Goal: Find specific page/section: Find specific page/section

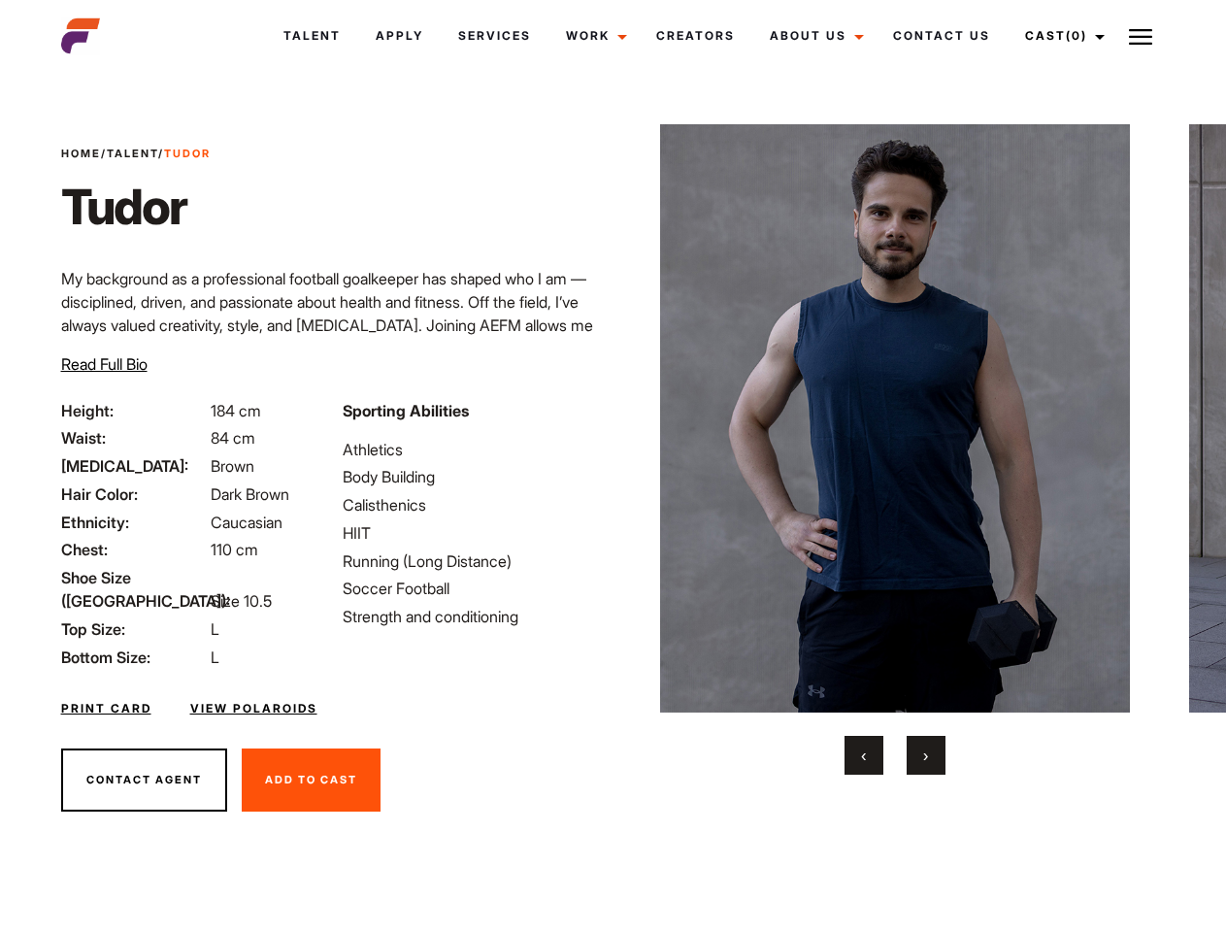
click at [1060, 36] on link "Cast (0)" at bounding box center [1062, 36] width 109 height 52
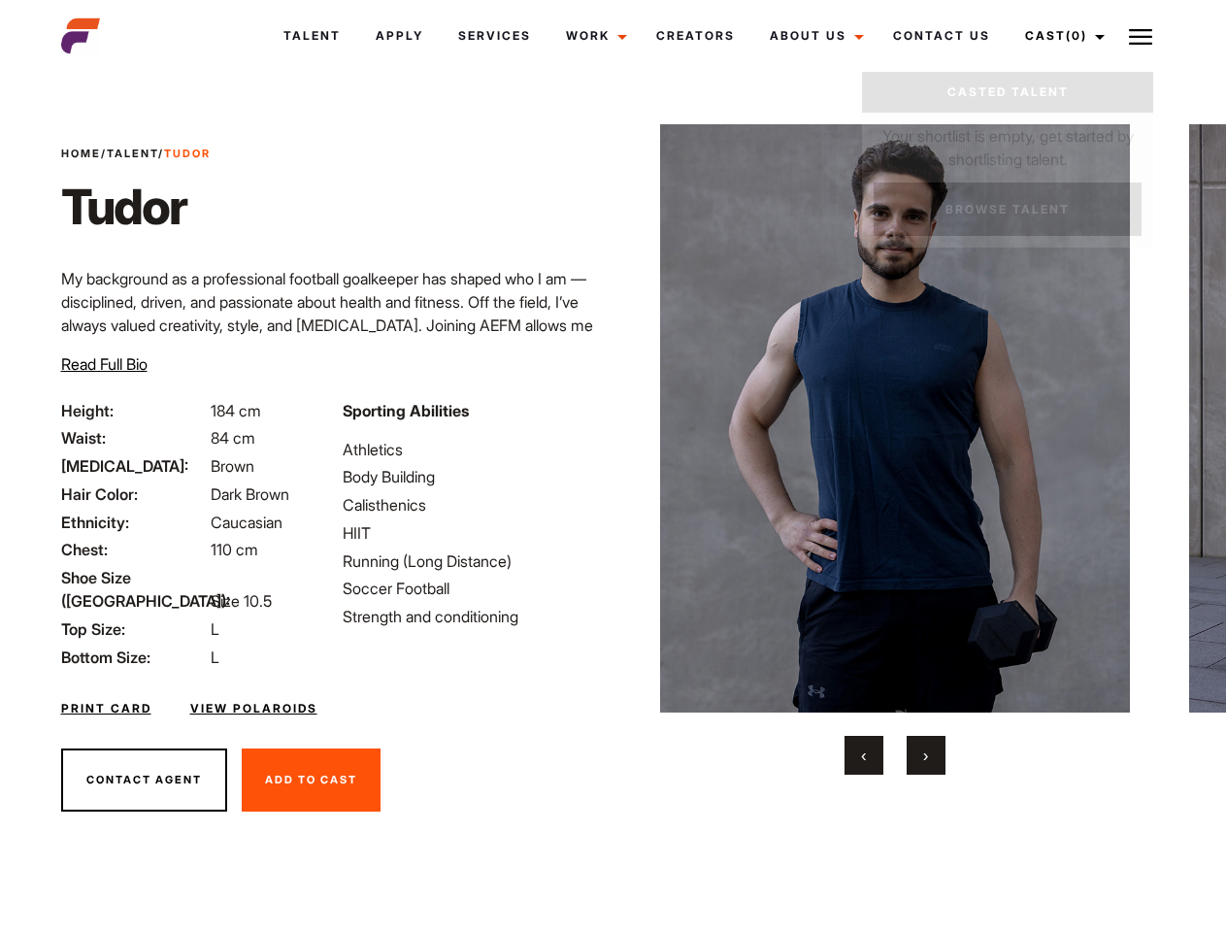
click at [1140, 36] on img at bounding box center [1140, 36] width 23 height 23
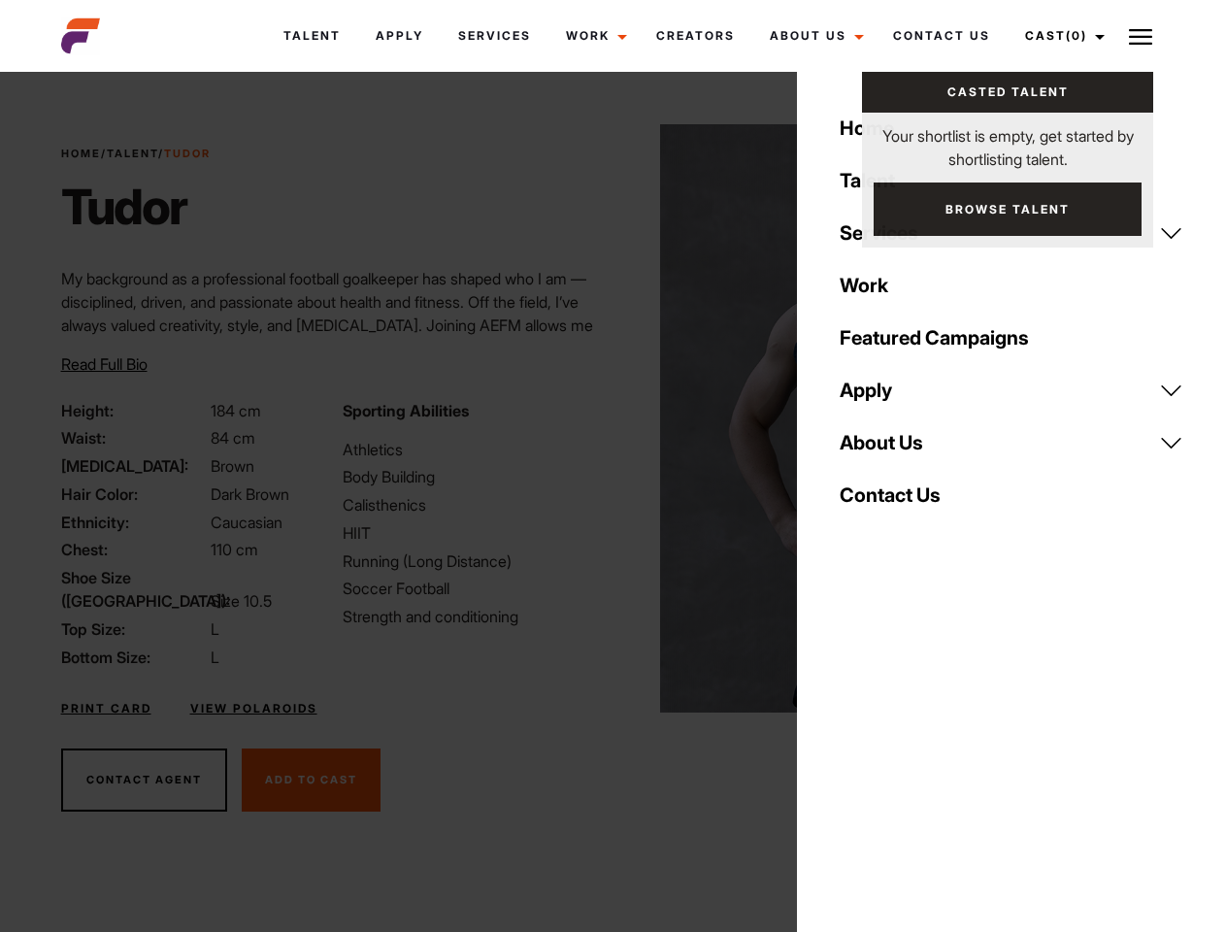
click at [894, 449] on img at bounding box center [895, 418] width 471 height 588
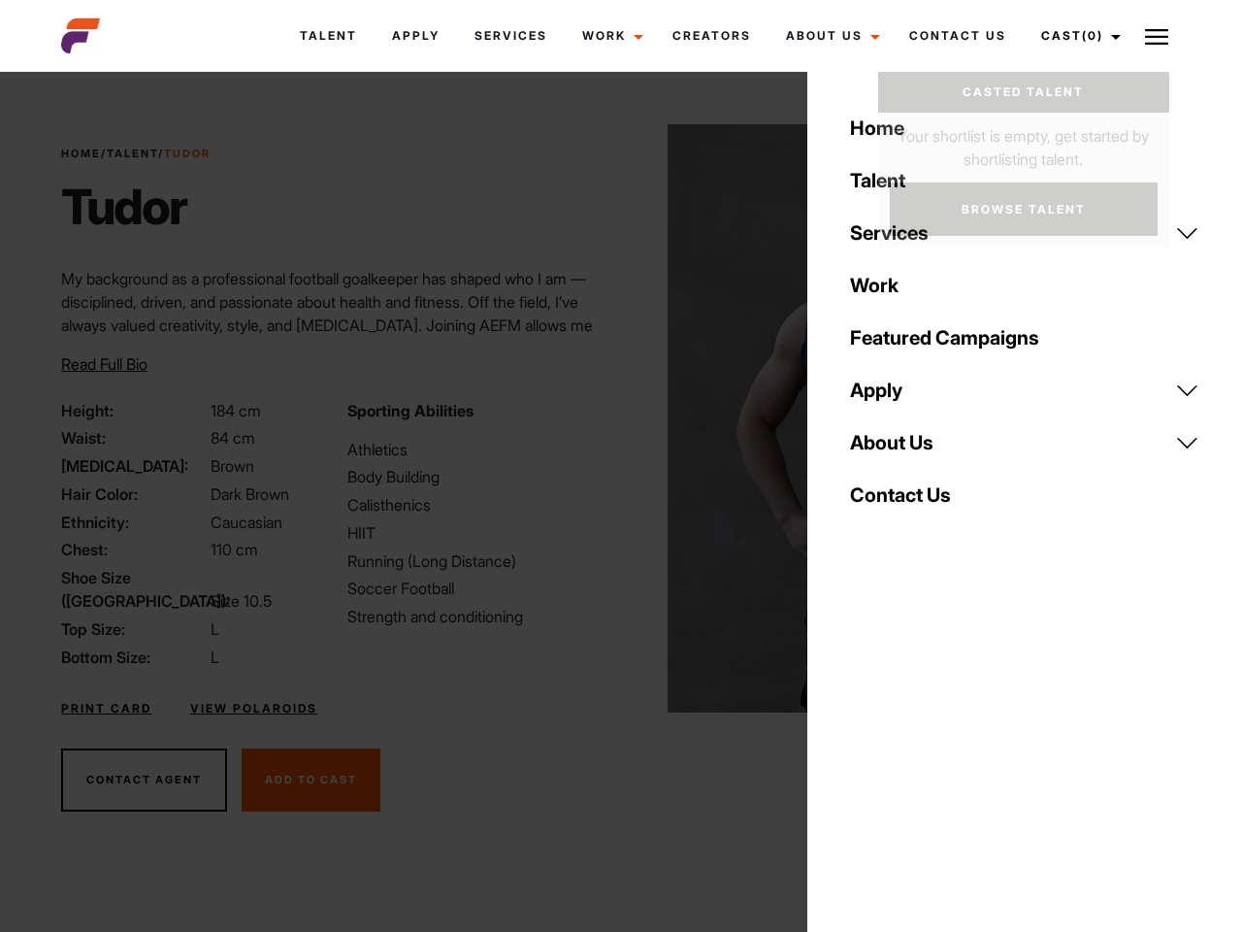
click at [612, 418] on div "Sporting Abilities Athletics Body Building Calisthenics HIIT Running (Long Dist…" at bounding box center [478, 534] width 285 height 270
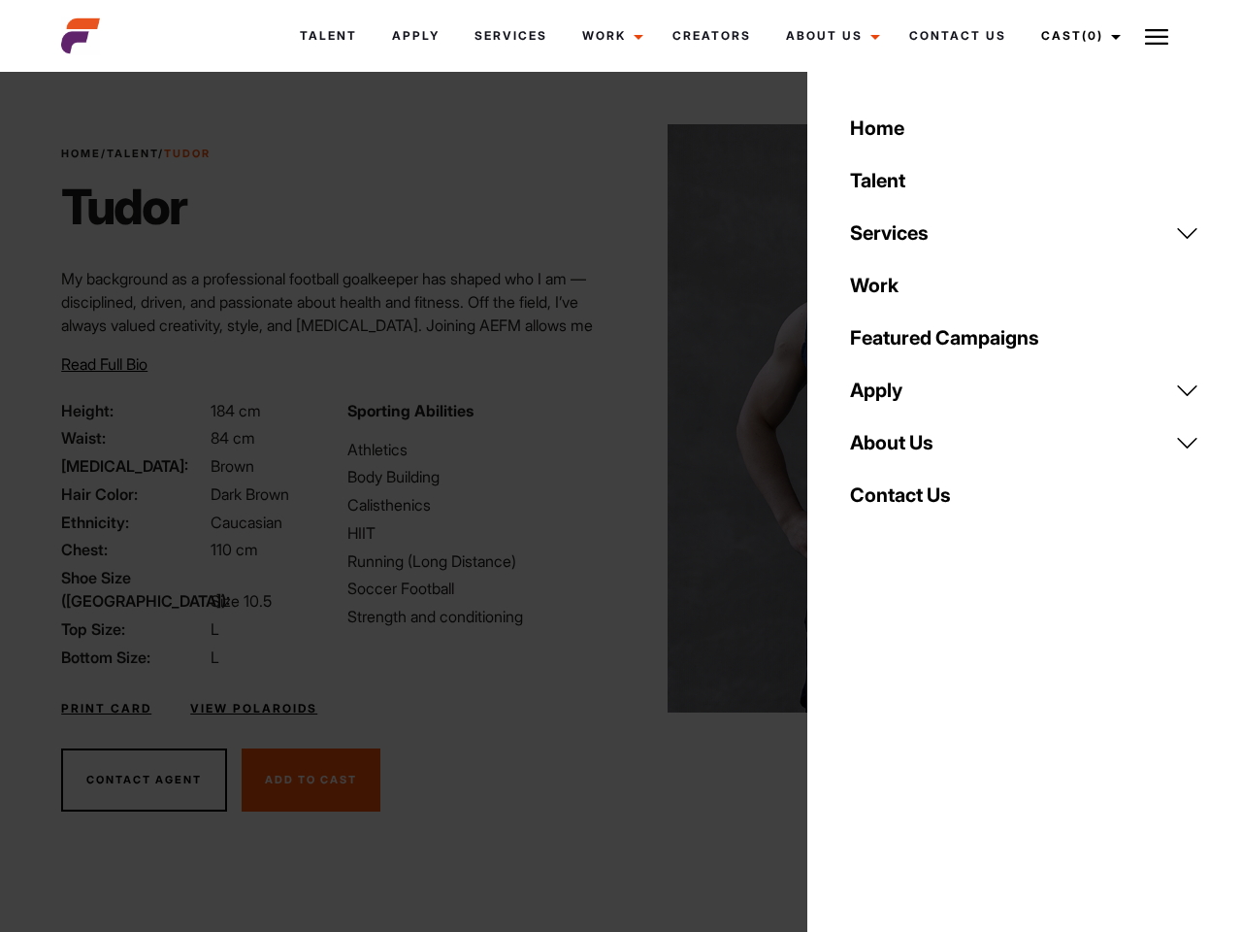
click at [864, 755] on div "Home Talent Services Talent Casting Photography Videography Creative Hair and M…" at bounding box center [1025, 466] width 435 height 932
click at [926, 755] on div "Home Talent Services Talent Casting Photography Videography Creative Hair and M…" at bounding box center [1025, 466] width 435 height 932
